Goal: Task Accomplishment & Management: Use online tool/utility

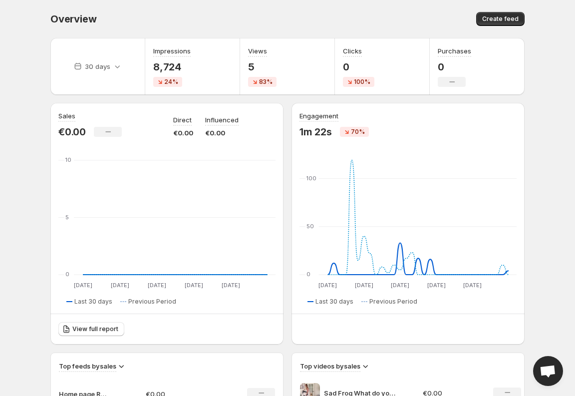
click at [383, 5] on div "Overview. This page is ready Overview Create feed" at bounding box center [287, 19] width 474 height 38
click at [271, 1] on div "Overview. This page is ready Overview Create feed" at bounding box center [287, 19] width 474 height 38
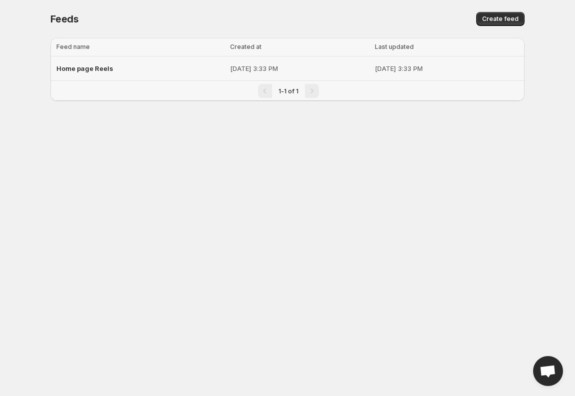
click at [91, 72] on div "Home page Reels" at bounding box center [140, 68] width 168 height 18
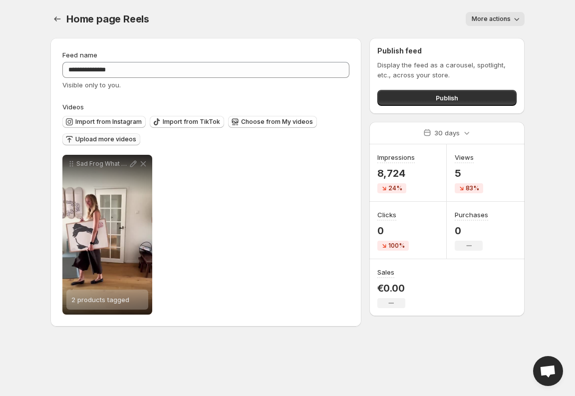
click at [111, 141] on span "Upload more videos" at bounding box center [105, 139] width 61 height 8
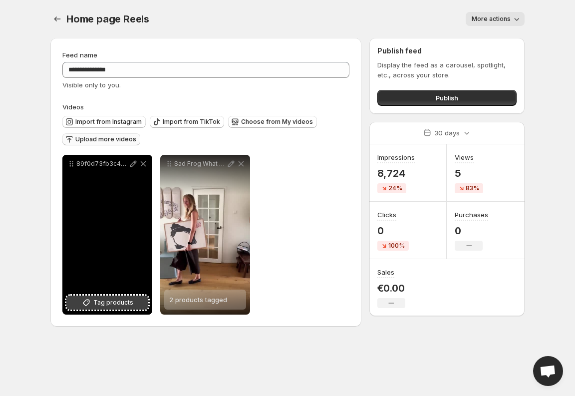
click at [106, 303] on span "Tag products" at bounding box center [113, 302] width 40 height 10
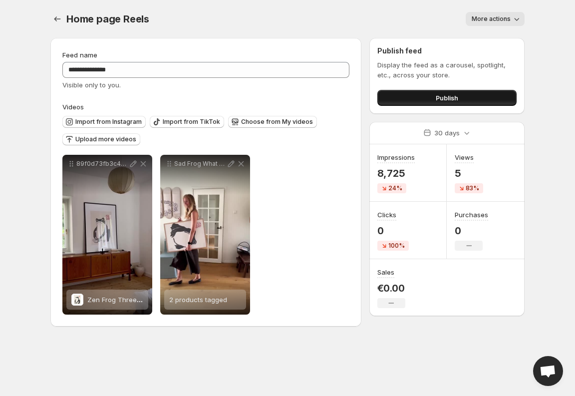
click at [436, 97] on span "Publish" at bounding box center [447, 98] width 22 height 10
